Goal: Find specific page/section

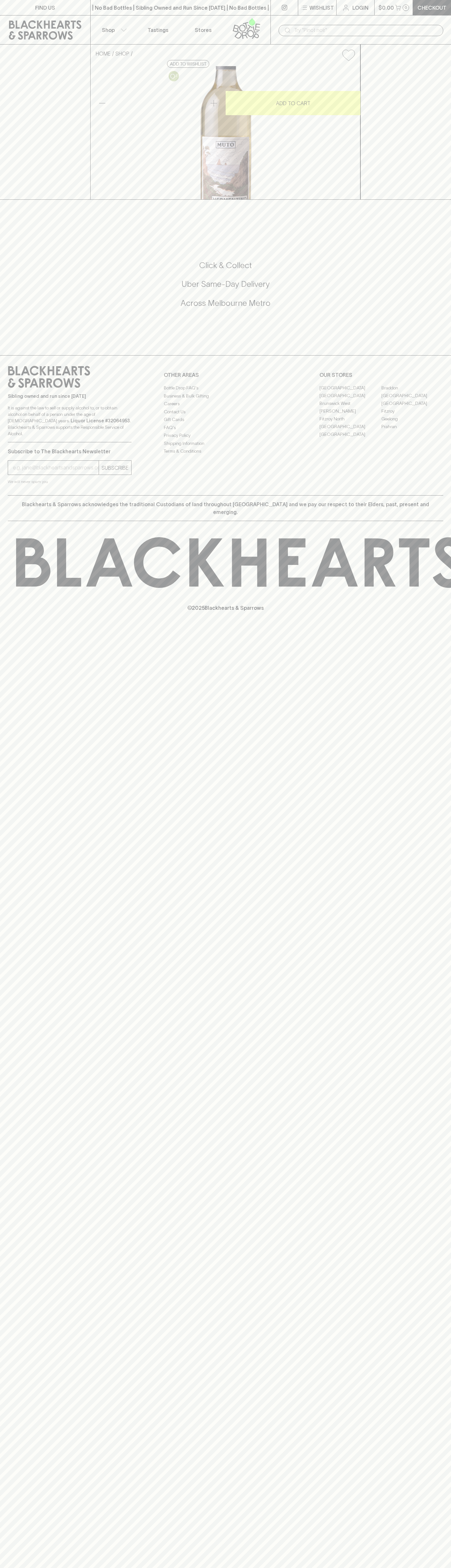
click at [351, 400] on link "[GEOGRAPHIC_DATA]" at bounding box center [351, 396] width 62 height 8
click at [158, 29] on p "Tastings" at bounding box center [158, 30] width 21 height 8
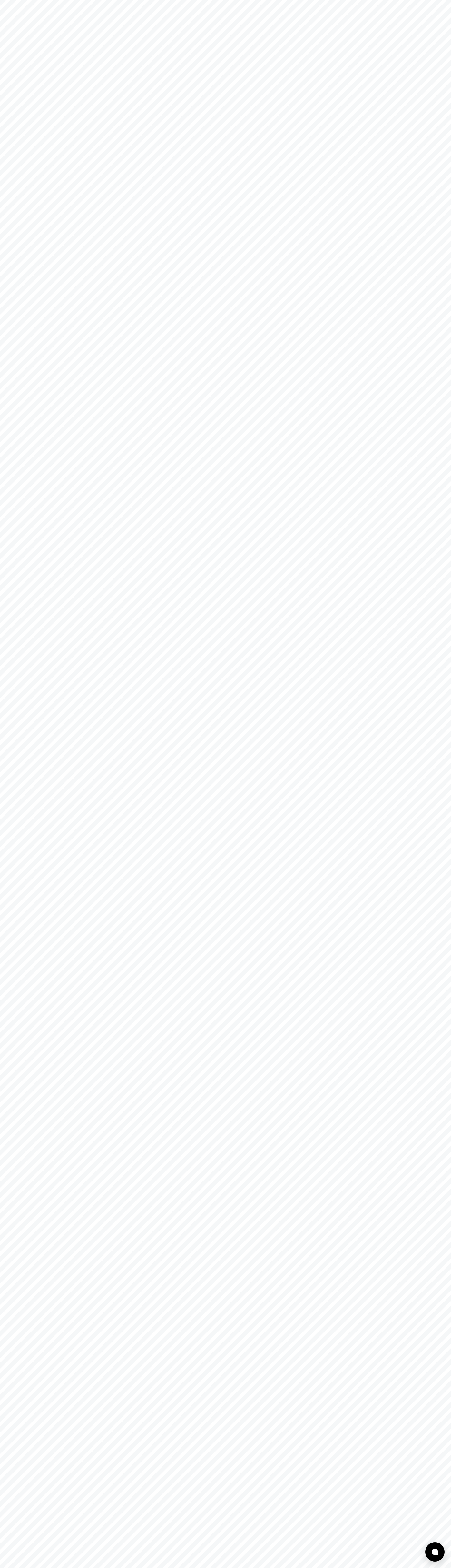
click at [429, 0] on html at bounding box center [226, 0] width 451 height 0
click at [379, 0] on html at bounding box center [226, 0] width 451 height 0
click at [2, 0] on html at bounding box center [226, 0] width 451 height 0
